Goal: Task Accomplishment & Management: Complete application form

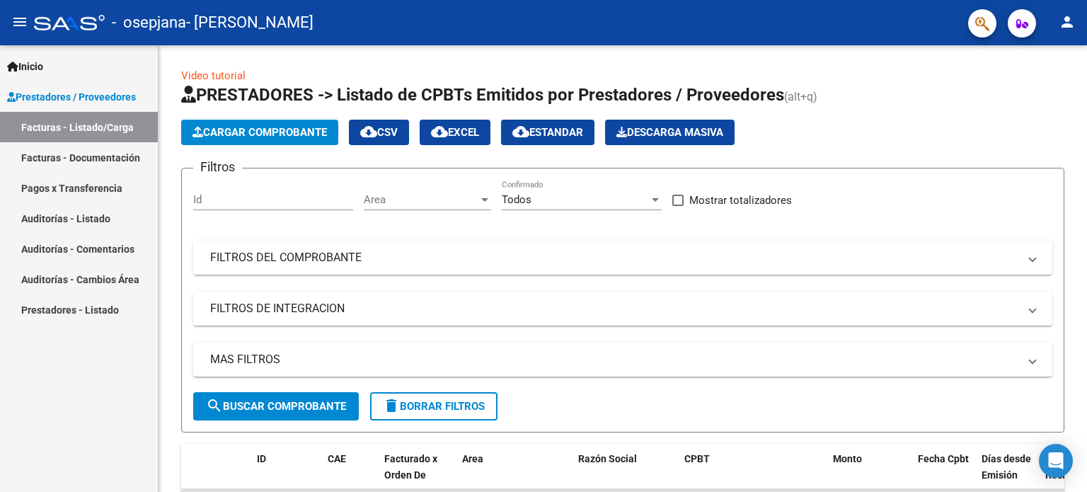
click at [1072, 22] on mat-icon "person" at bounding box center [1067, 21] width 17 height 17
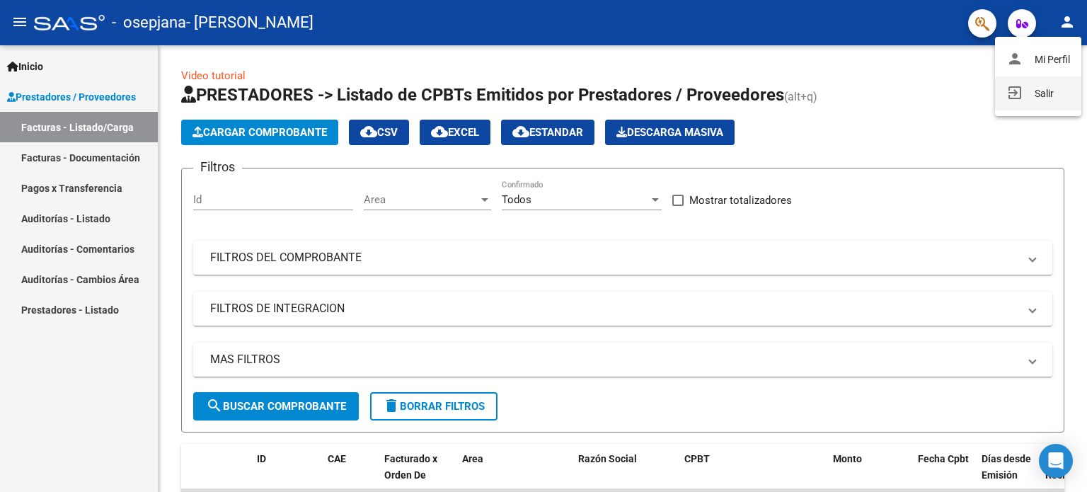
click at [1032, 88] on button "exit_to_app Salir" at bounding box center [1038, 93] width 86 height 34
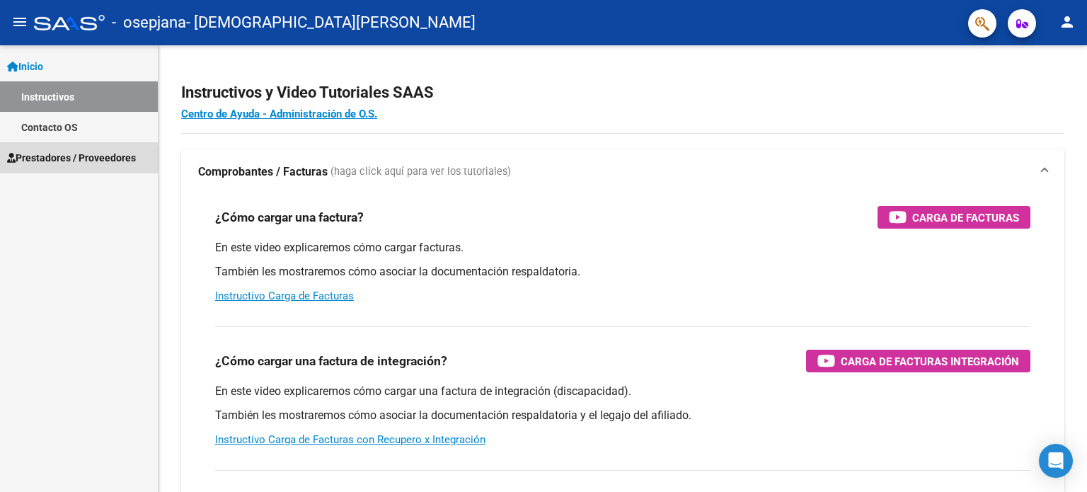
click at [64, 158] on span "Prestadores / Proveedores" at bounding box center [71, 158] width 129 height 16
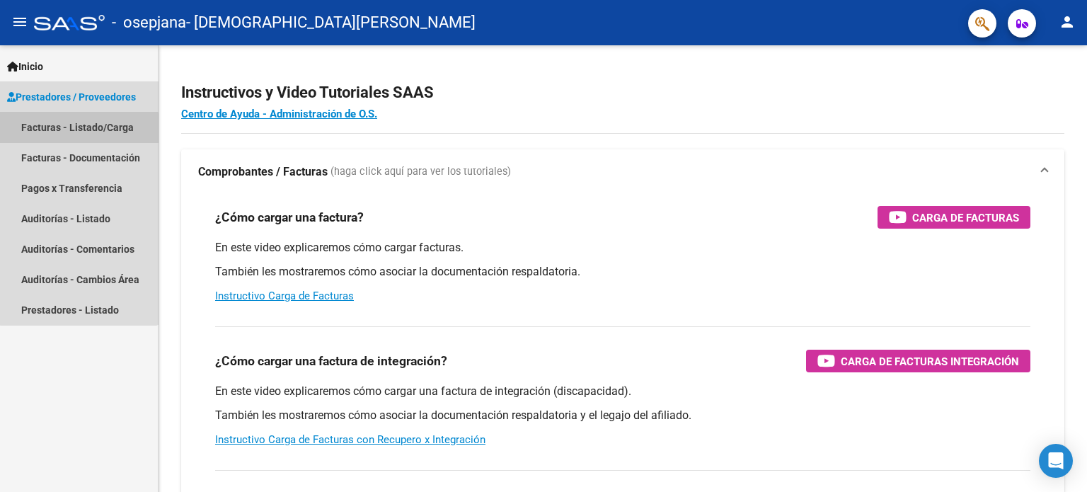
click at [79, 129] on link "Facturas - Listado/Carga" at bounding box center [79, 127] width 158 height 30
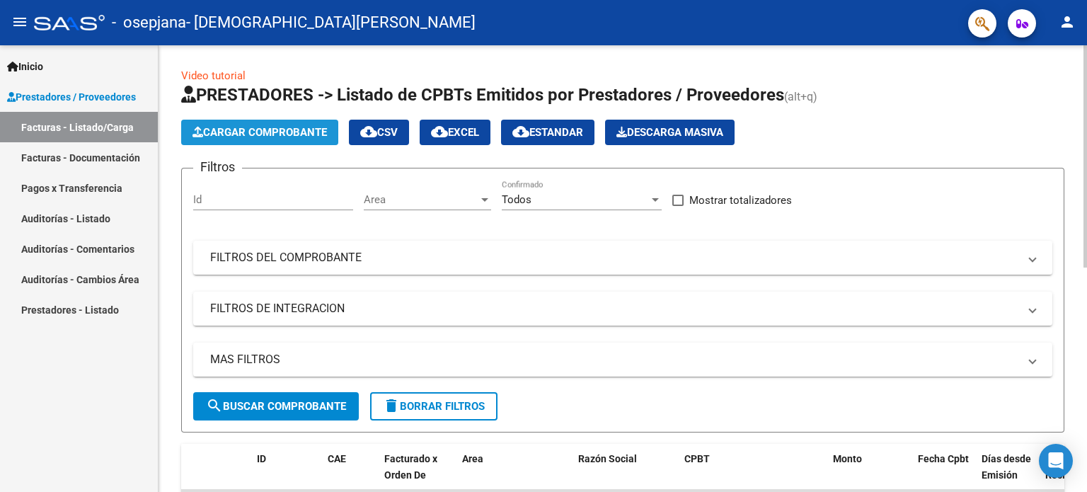
click at [229, 120] on button "Cargar Comprobante" at bounding box center [259, 132] width 157 height 25
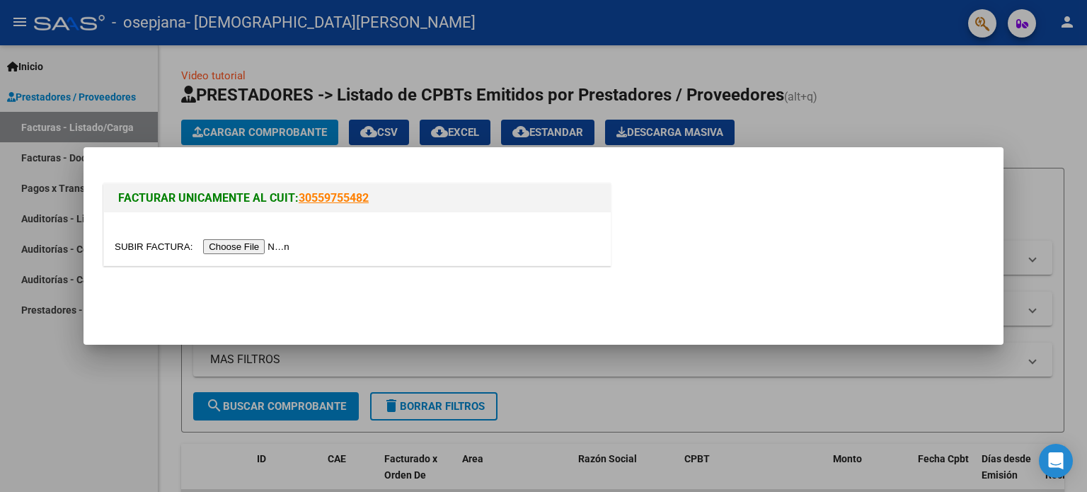
click at [241, 246] on input "file" at bounding box center [204, 246] width 179 height 15
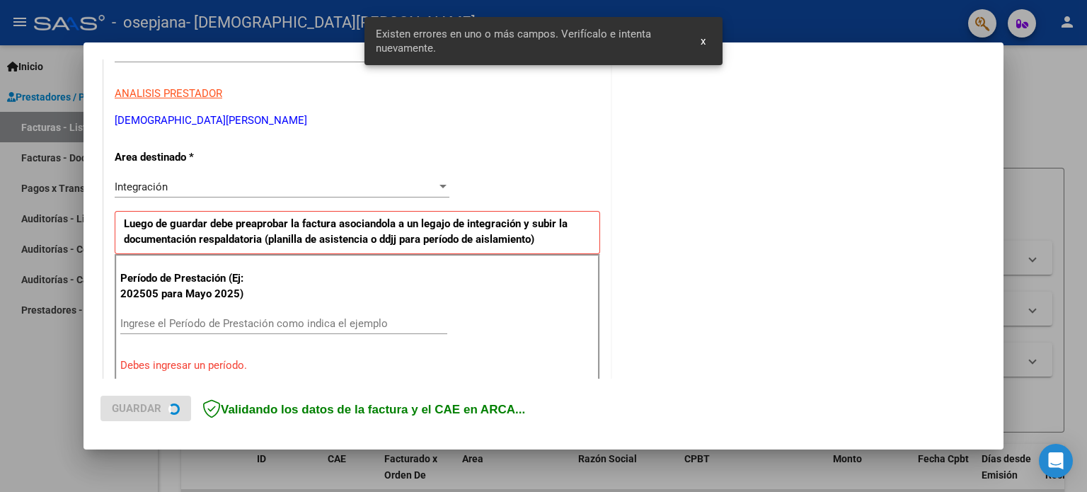
scroll to position [305, 0]
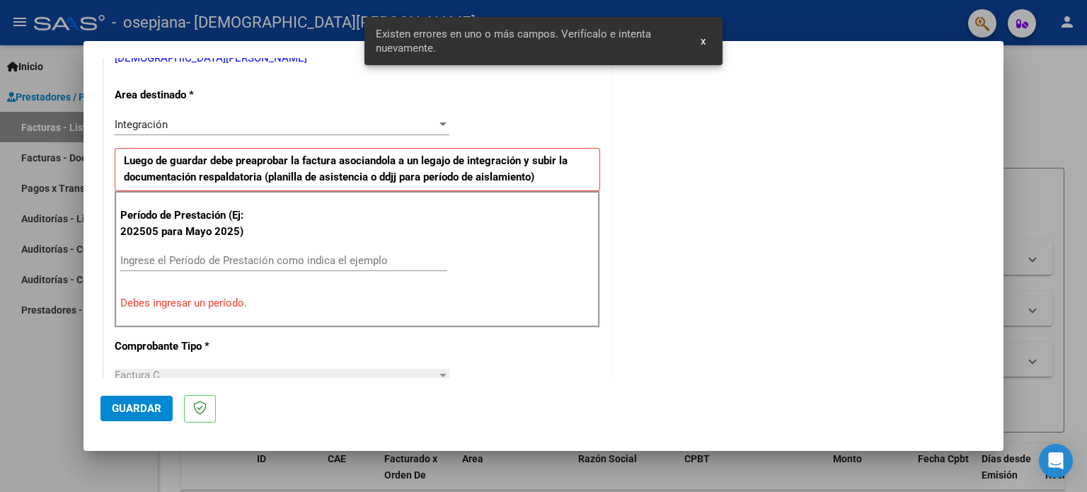
click at [346, 265] on input "Ingrese el Período de Prestación como indica el ejemplo" at bounding box center [283, 260] width 327 height 13
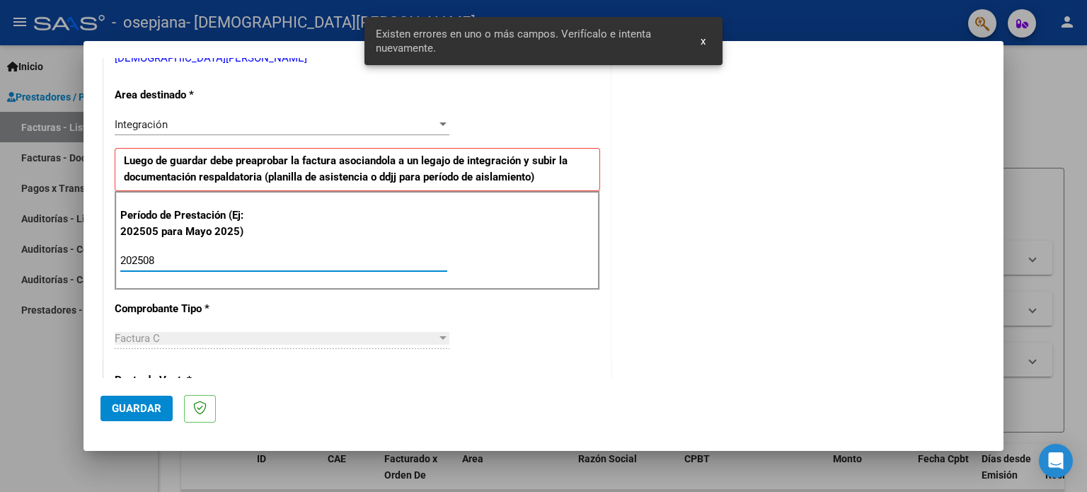
type input "202508"
click at [142, 415] on button "Guardar" at bounding box center [137, 408] width 72 height 25
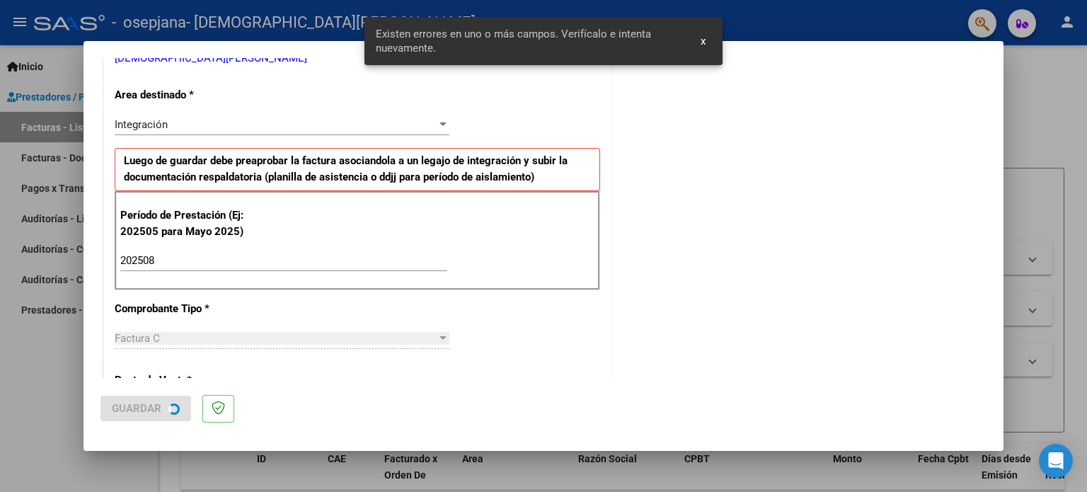
scroll to position [0, 0]
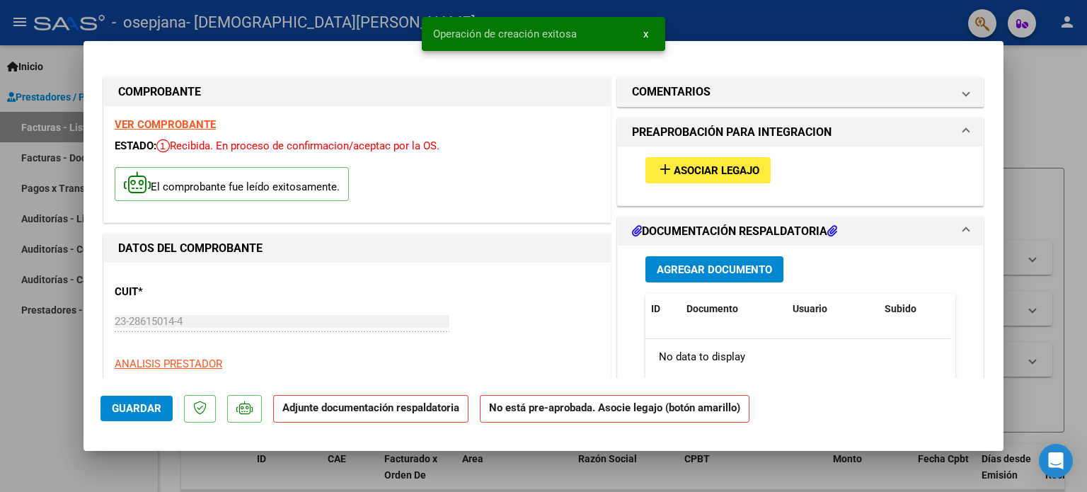
click at [541, 327] on div "CUIT * 23-28615014-4 Ingresar CUIT ANALISIS PRESTADOR ARMENTO NATALIA ELISABETH…" at bounding box center [358, 335] width 486 height 125
click at [657, 166] on mat-icon "add" at bounding box center [665, 169] width 17 height 17
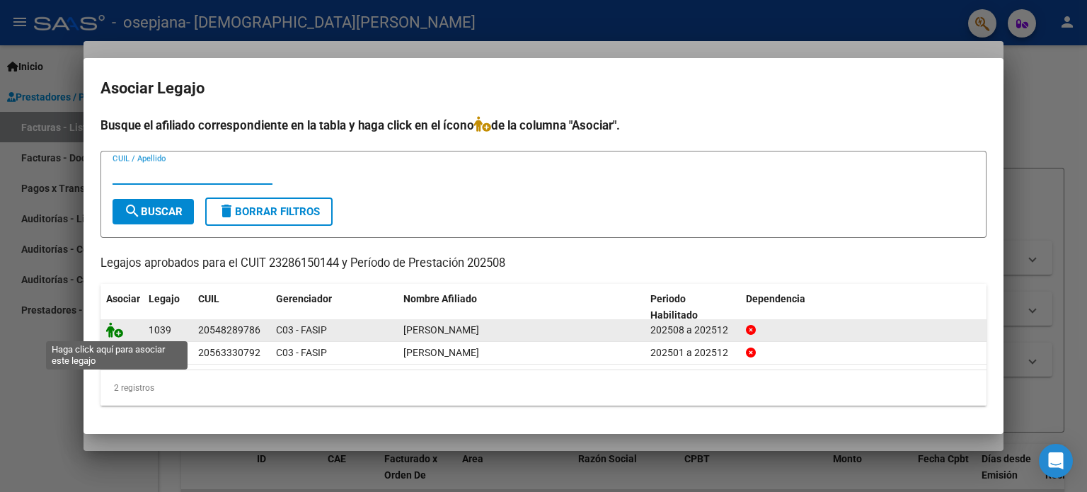
click at [110, 331] on icon at bounding box center [114, 330] width 17 height 16
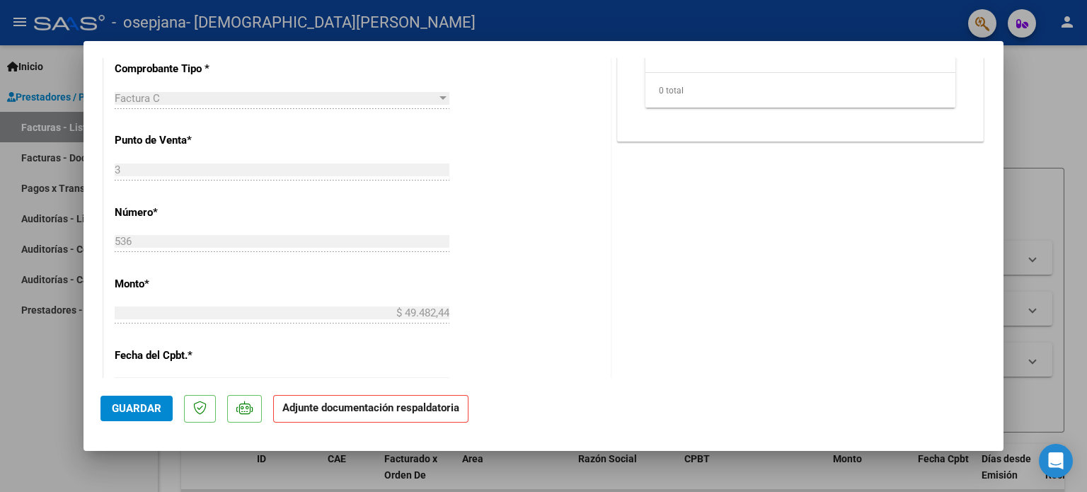
scroll to position [283, 0]
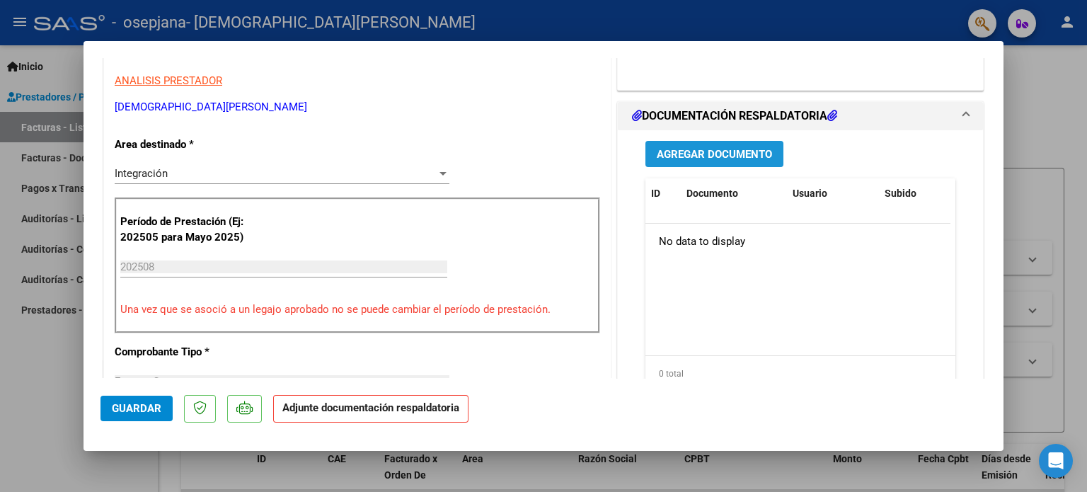
click at [704, 160] on button "Agregar Documento" at bounding box center [715, 154] width 138 height 26
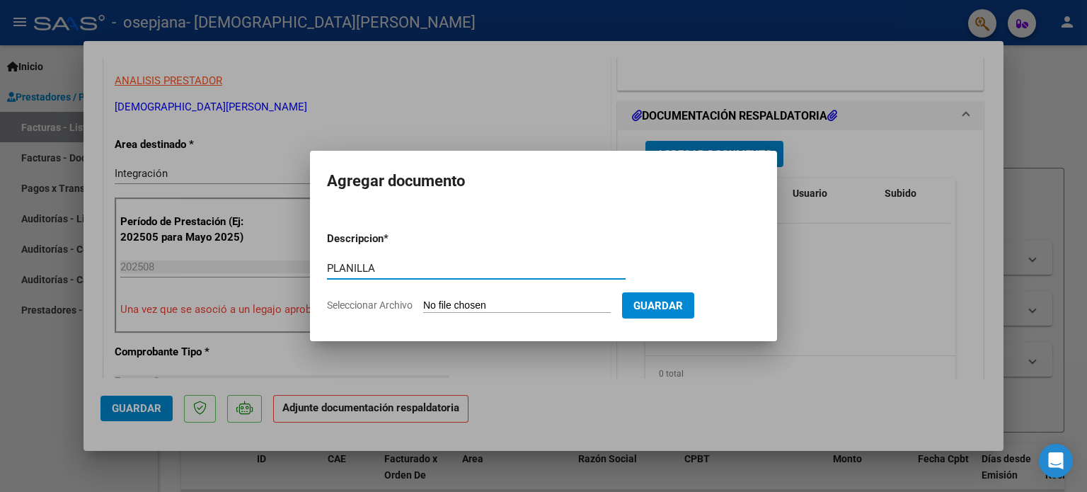
type input "PLANILLA"
click at [496, 302] on input "Seleccionar Archivo" at bounding box center [517, 305] width 188 height 13
type input "C:\fakepath\Planilla Federico Barrera agosto fono.pdf"
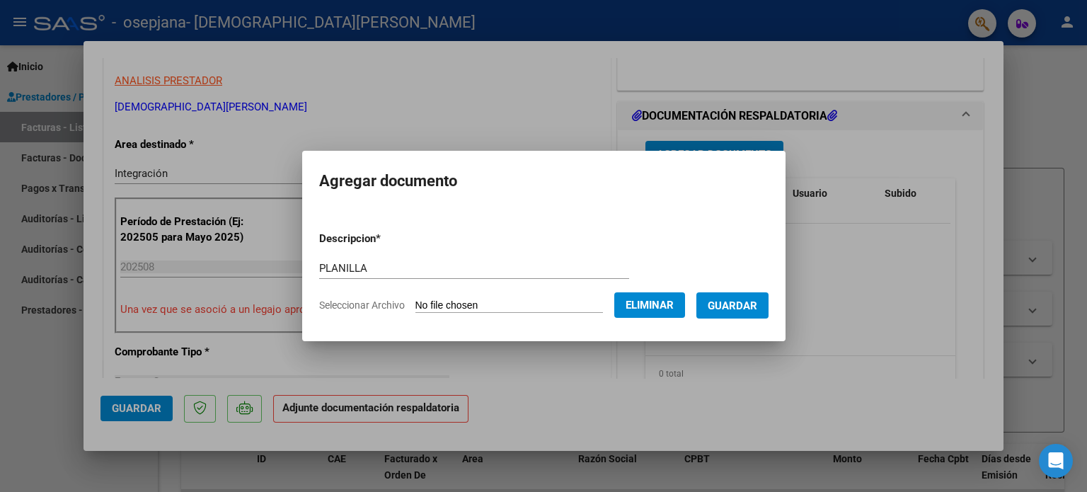
click at [749, 309] on span "Guardar" at bounding box center [733, 305] width 50 height 13
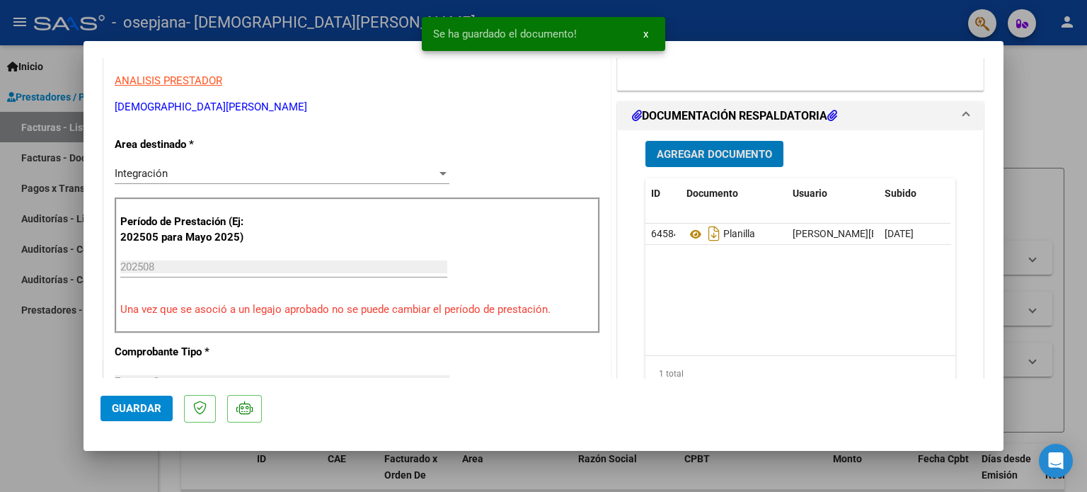
scroll to position [0, 0]
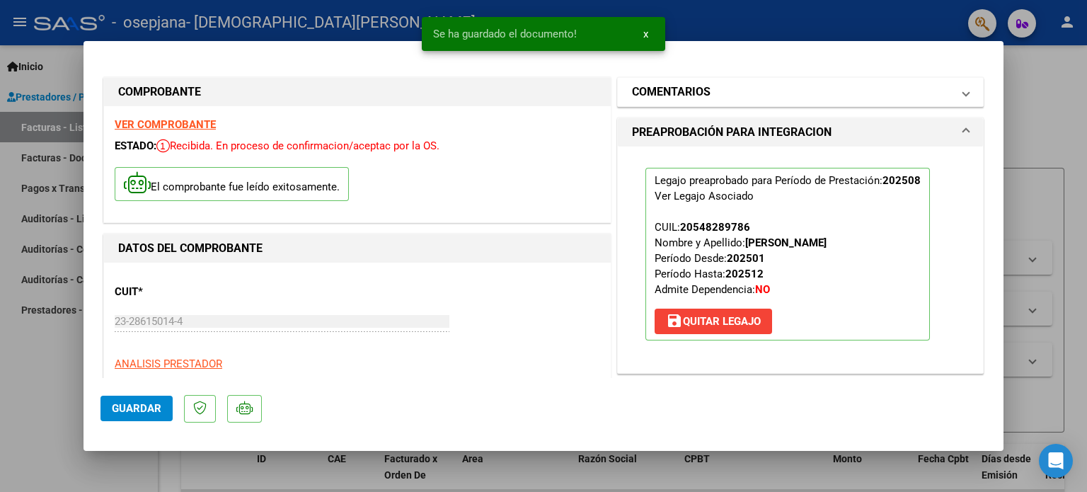
click at [777, 96] on mat-panel-title "COMENTARIOS" at bounding box center [792, 92] width 320 height 17
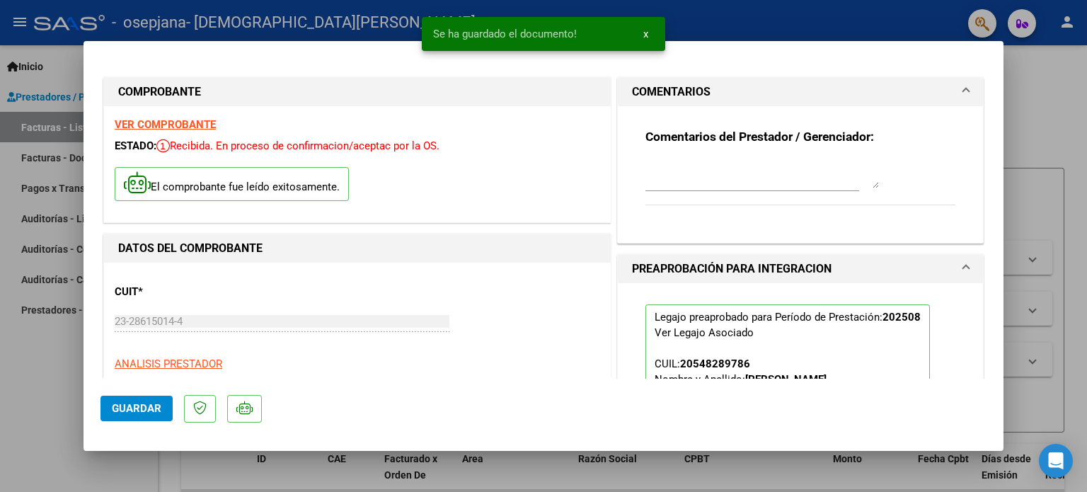
click at [729, 185] on textarea at bounding box center [763, 174] width 234 height 28
type textarea "n"
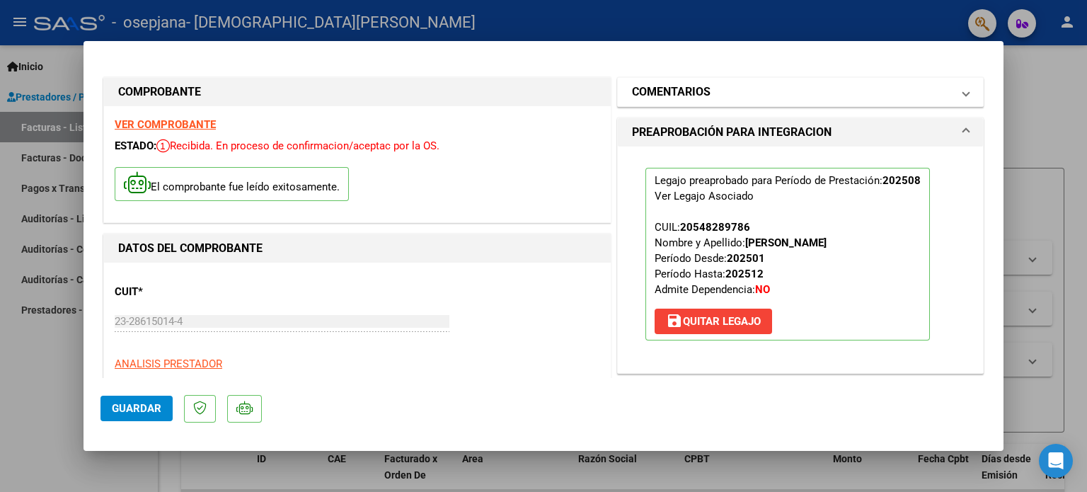
click at [704, 98] on h1 "COMENTARIOS" at bounding box center [671, 92] width 79 height 17
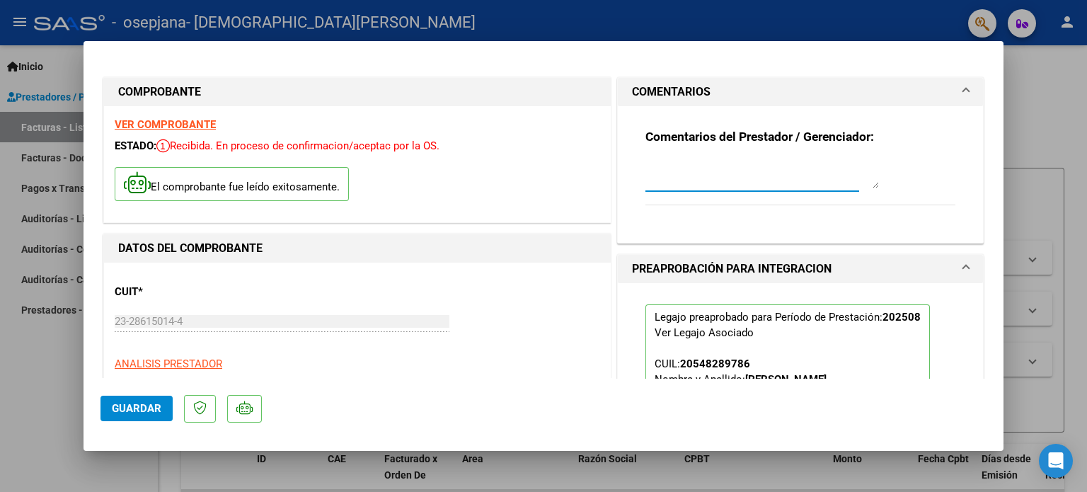
click at [691, 169] on textarea at bounding box center [763, 174] width 234 height 28
type textarea "No nos enviaron autorización."
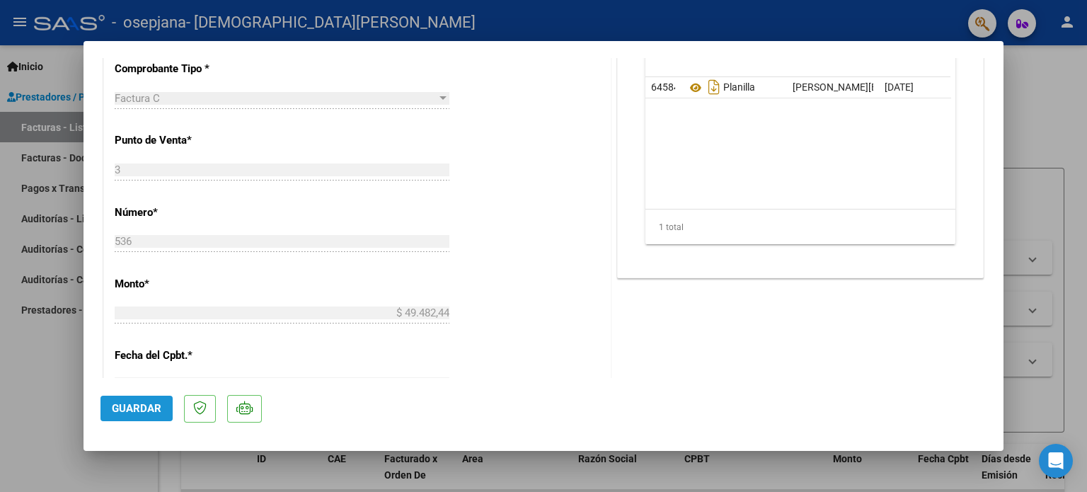
click at [139, 399] on button "Guardar" at bounding box center [137, 408] width 72 height 25
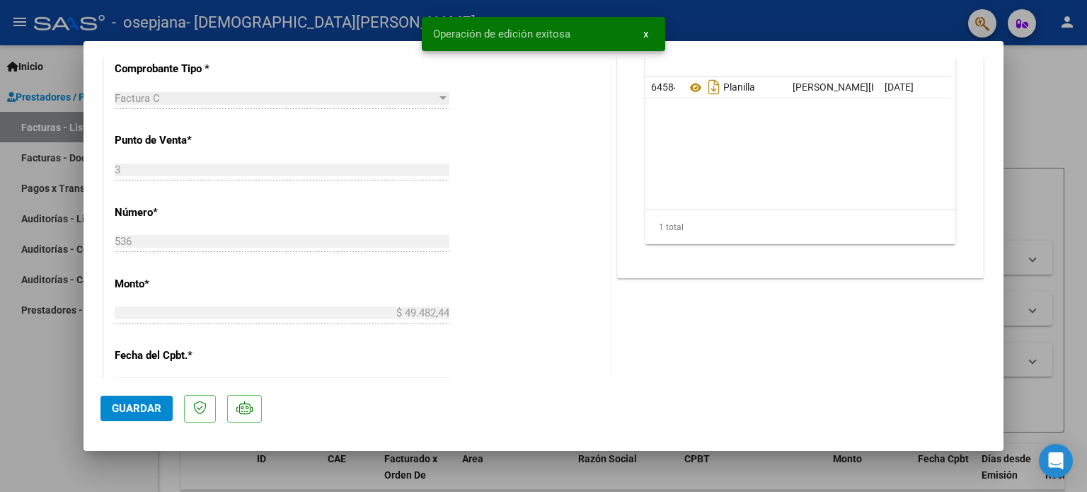
click at [28, 409] on div at bounding box center [543, 246] width 1087 height 492
type input "$ 0,00"
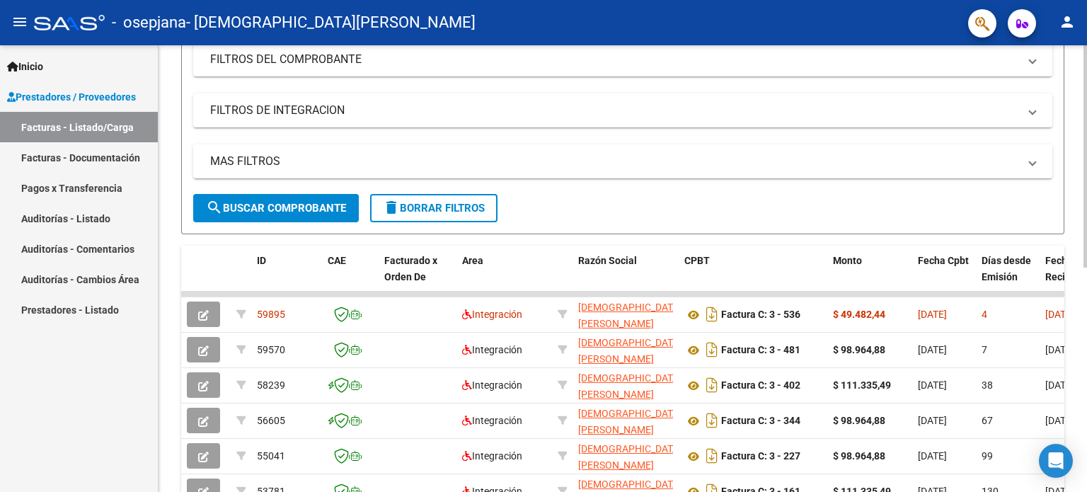
scroll to position [198, 0]
